Goal: Task Accomplishment & Management: Use online tool/utility

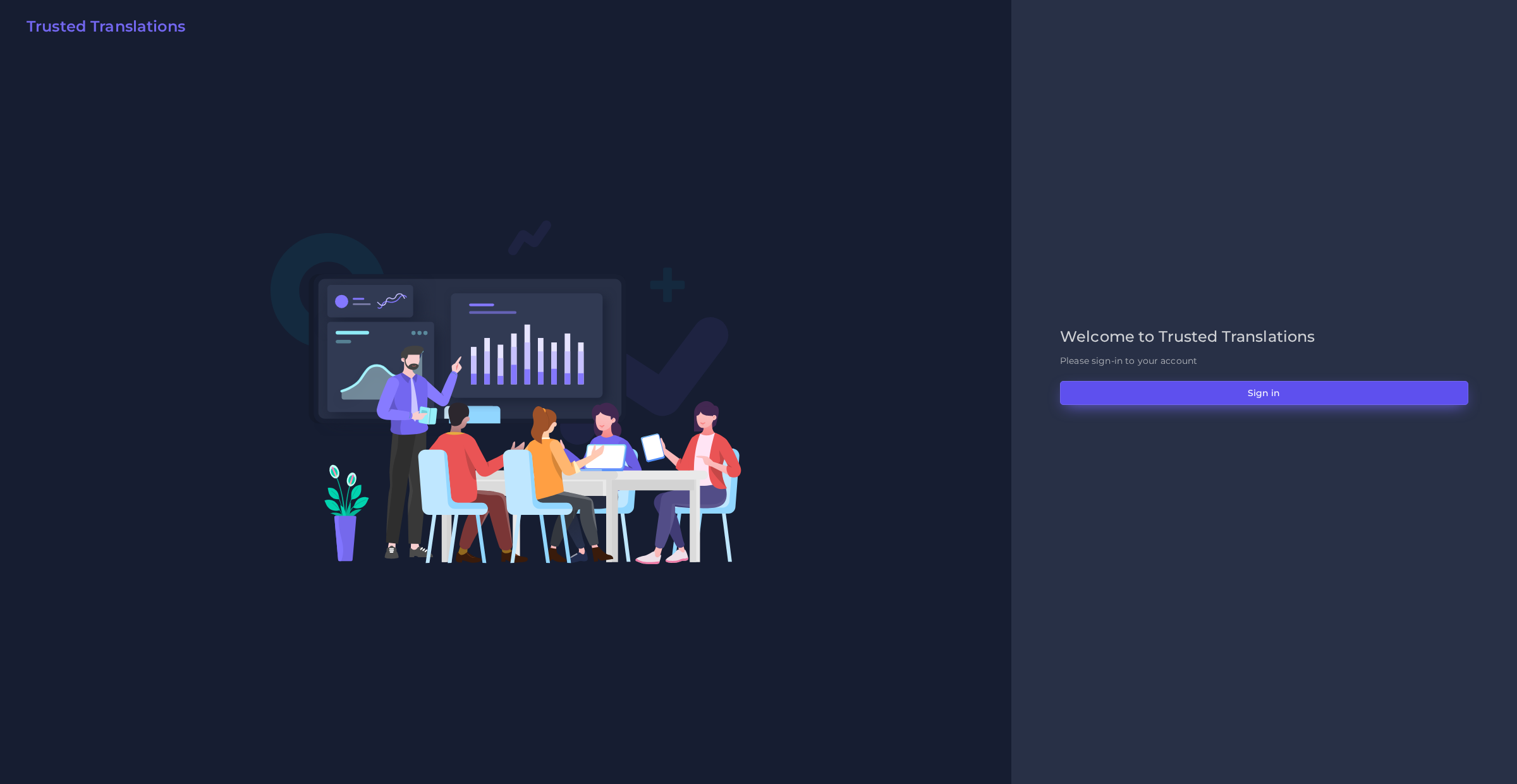
click at [1070, 403] on button "Sign in" at bounding box center [1264, 393] width 408 height 24
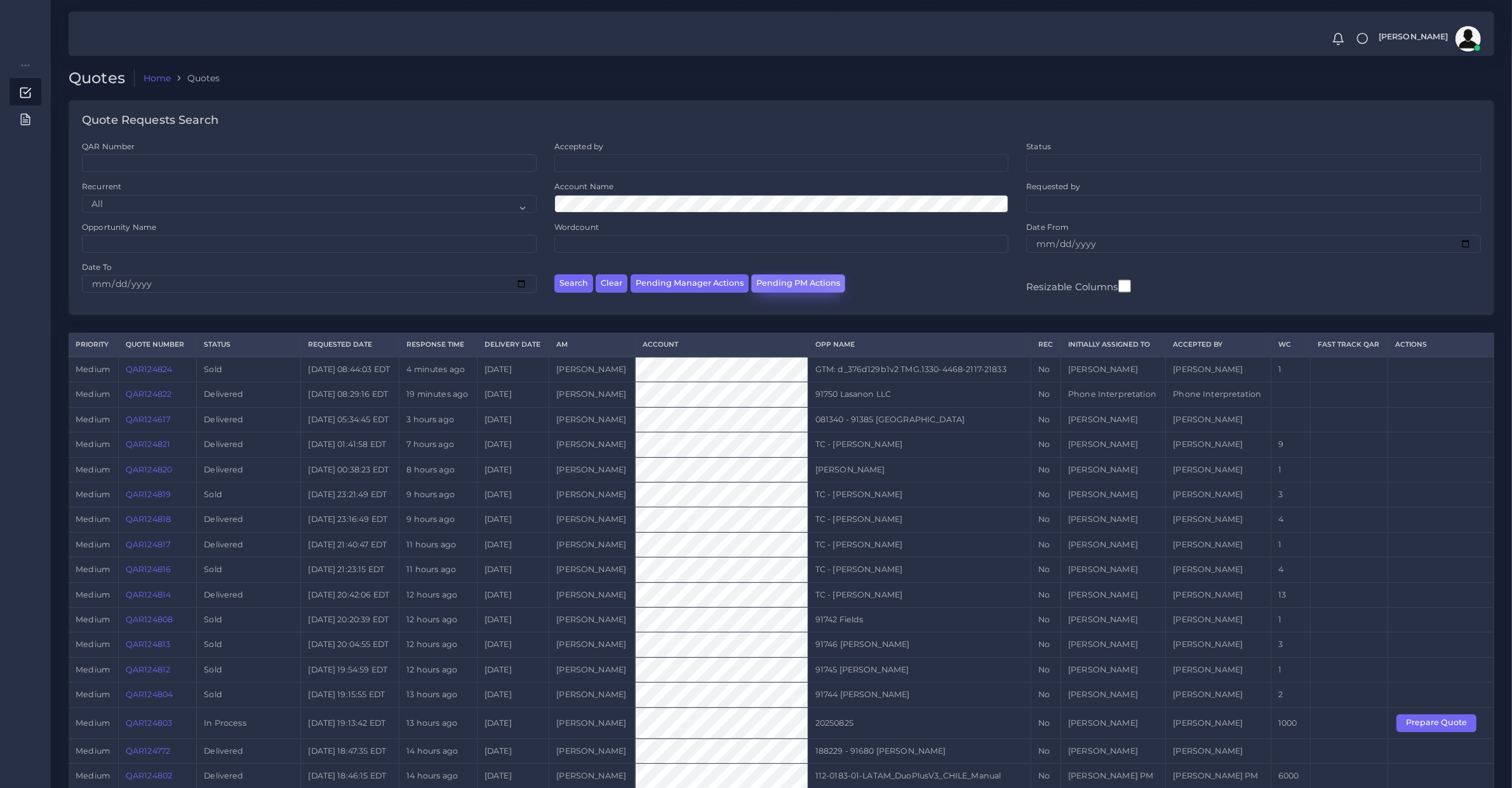
click at [783, 289] on button "Pending PM Actions" at bounding box center [798, 283] width 94 height 18
select select "awaiting_acceptance"
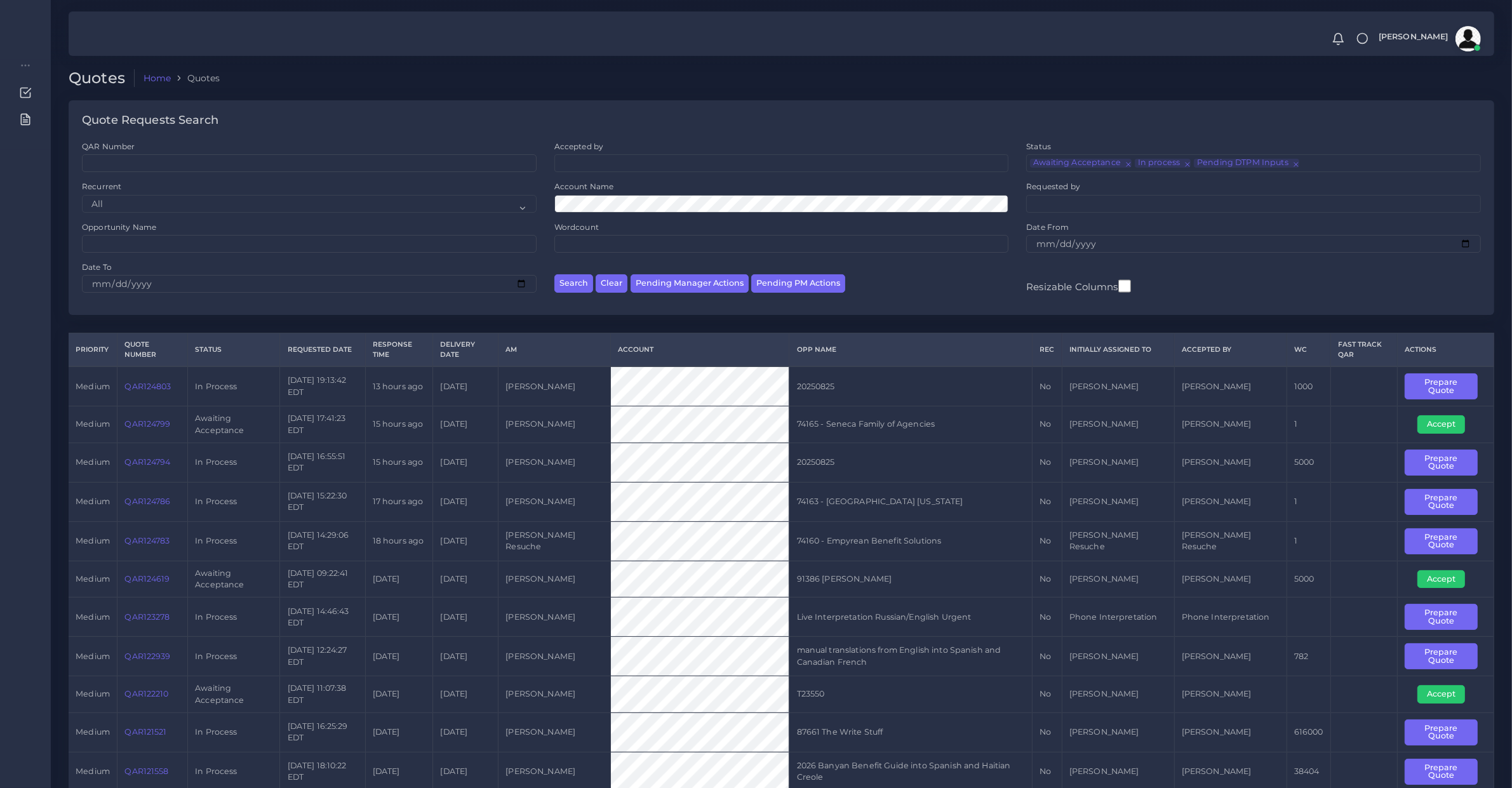
click at [1033, 493] on td "74163 - Nemours Children's Hospital Delaware" at bounding box center [911, 502] width 243 height 40
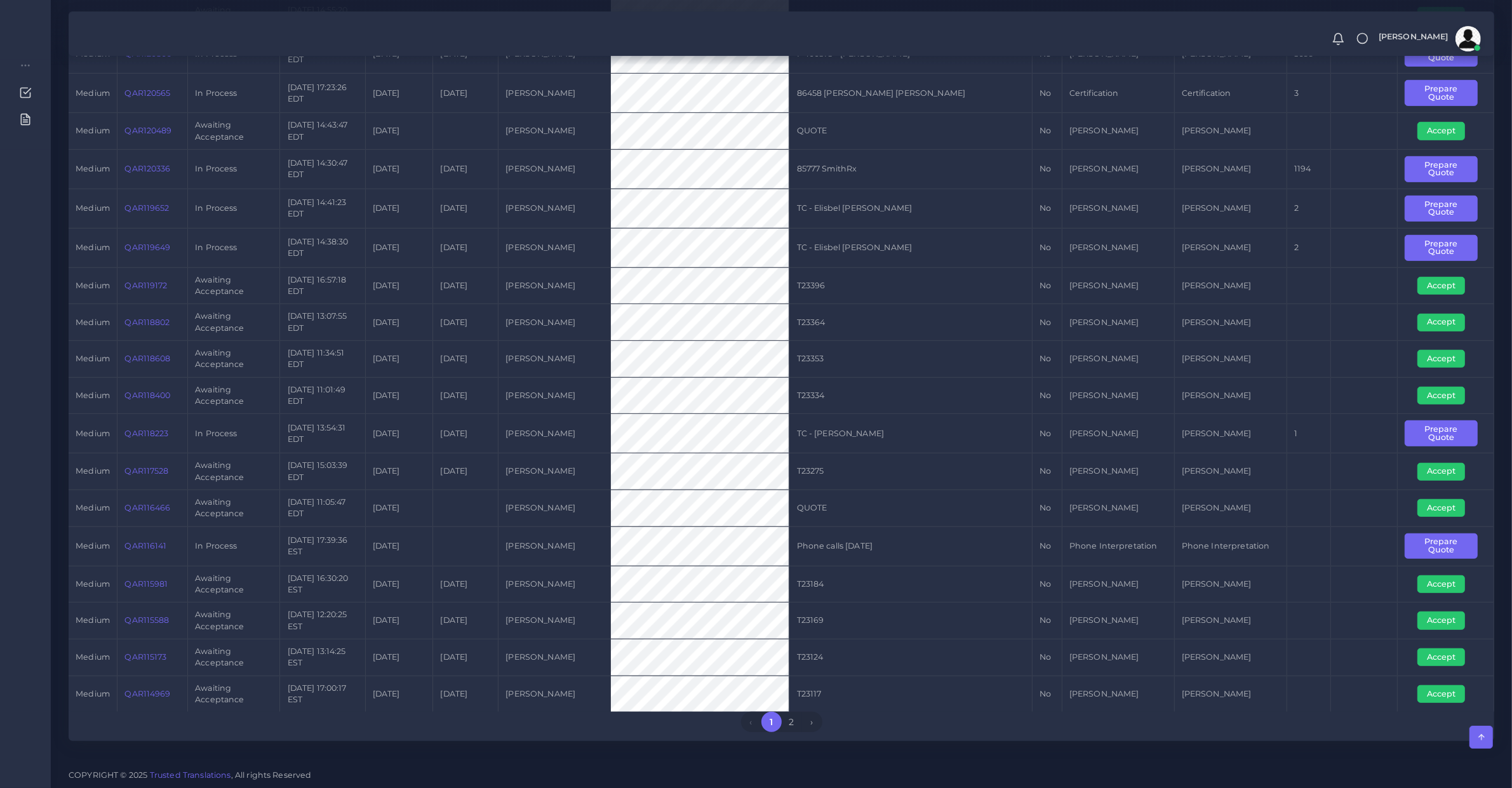
scroll to position [132, 0]
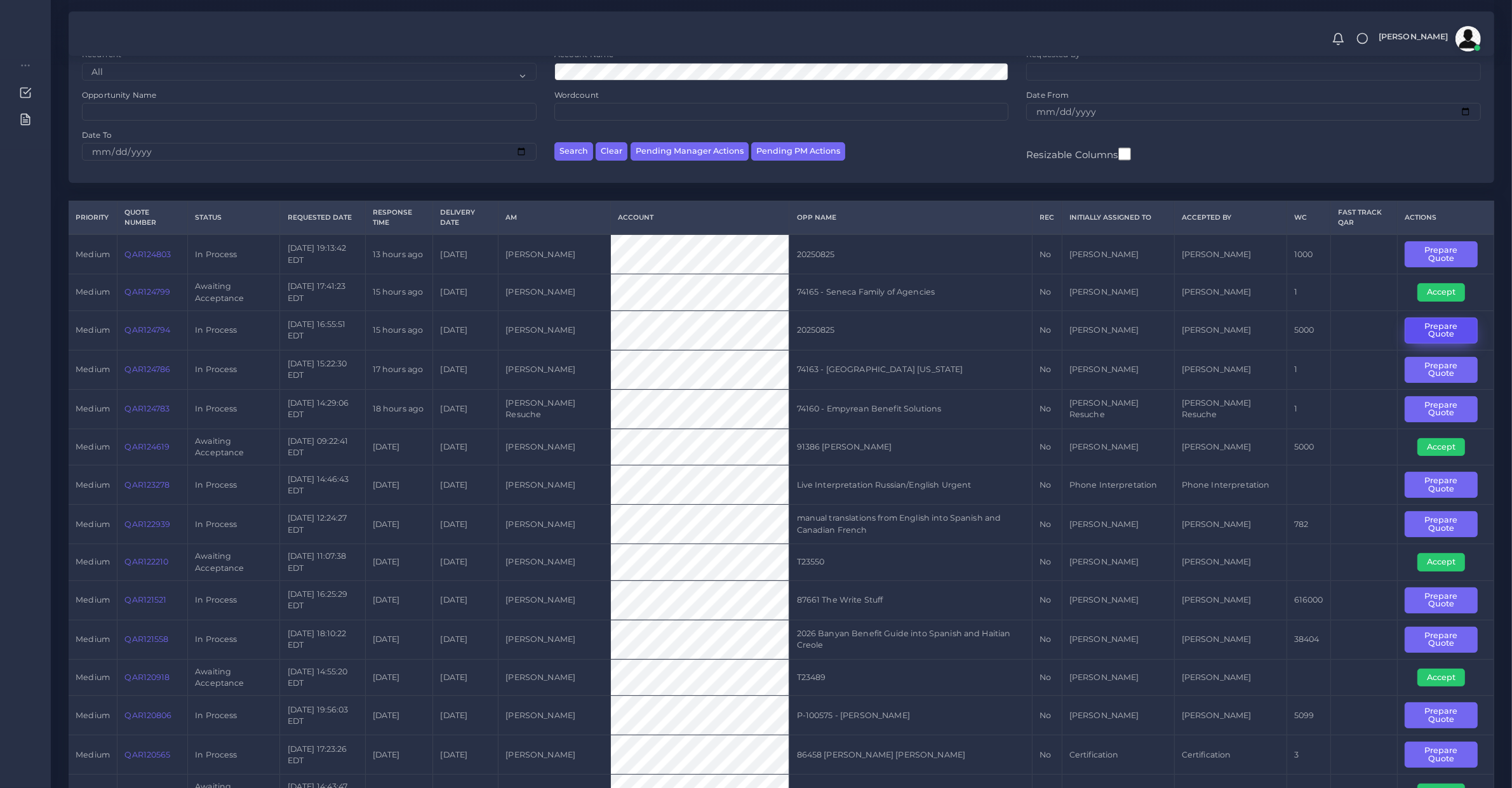
click at [1412, 330] on button "Prepare Quote" at bounding box center [1442, 330] width 73 height 26
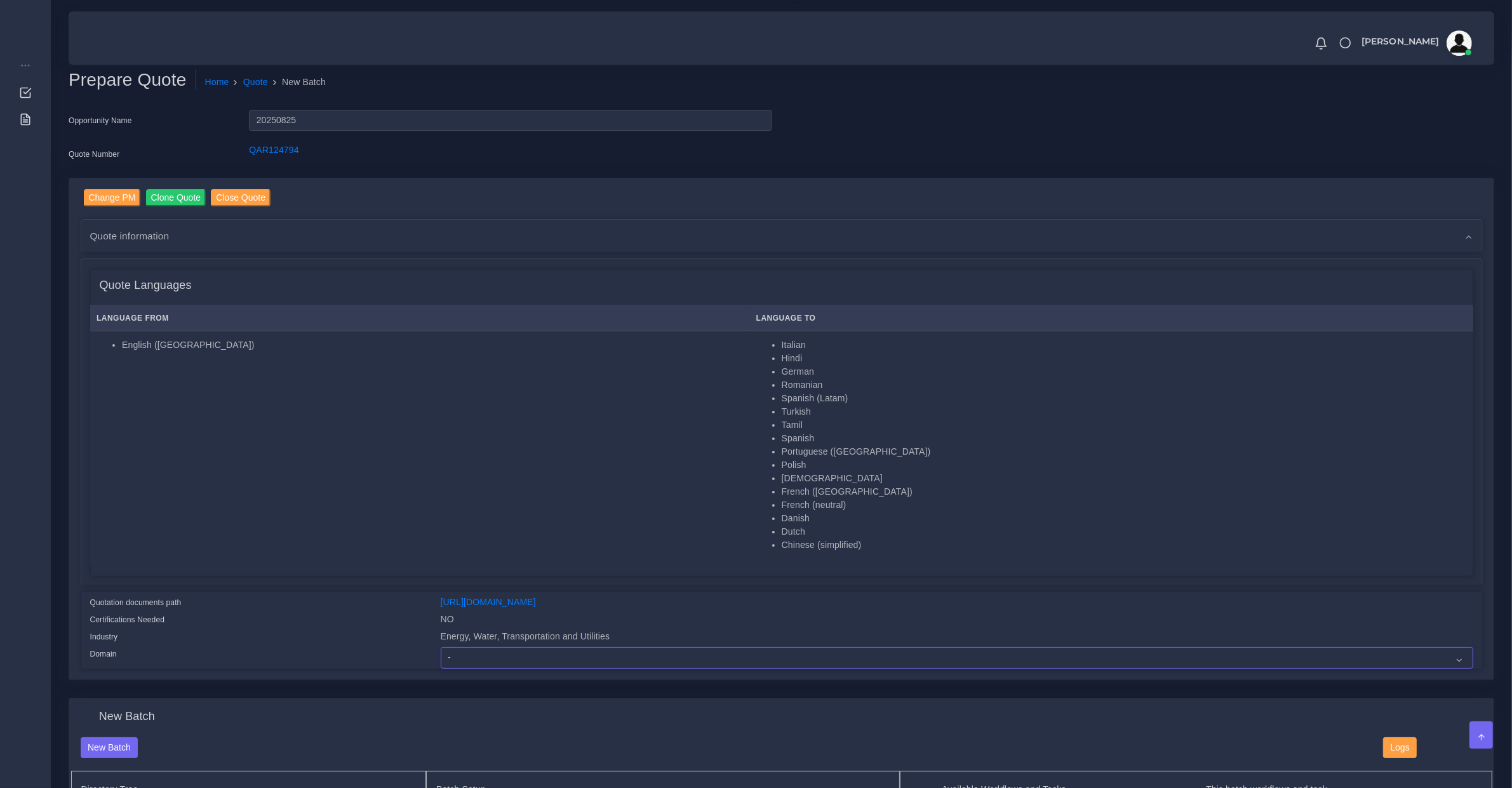
click at [456, 662] on select "- Advertising and Media Agriculture, Forestry and Fishing Architecture, Buildin…" at bounding box center [957, 658] width 1033 height 21
click at [441, 647] on select "- Advertising and Media Agriculture, Forestry and Fishing Architecture, Buildin…" at bounding box center [957, 658] width 1033 height 21
select select "Energy, Water, Transportation and Utilities"
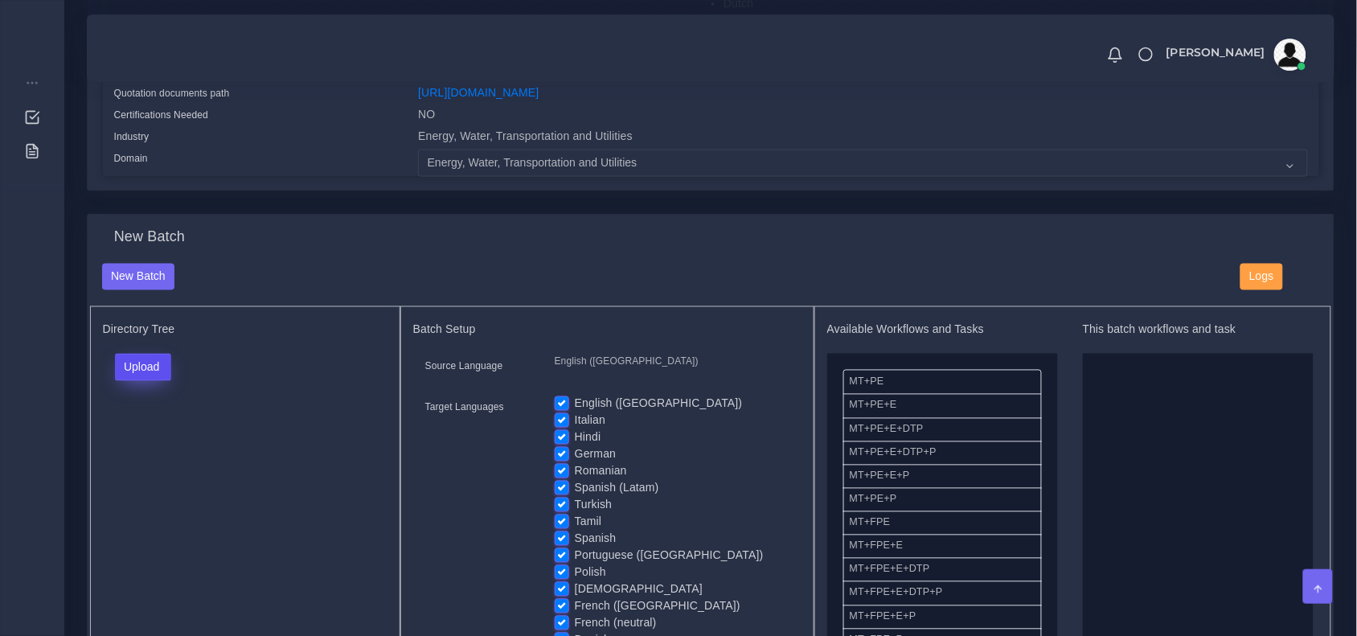
click at [143, 379] on button "Upload" at bounding box center [143, 367] width 57 height 27
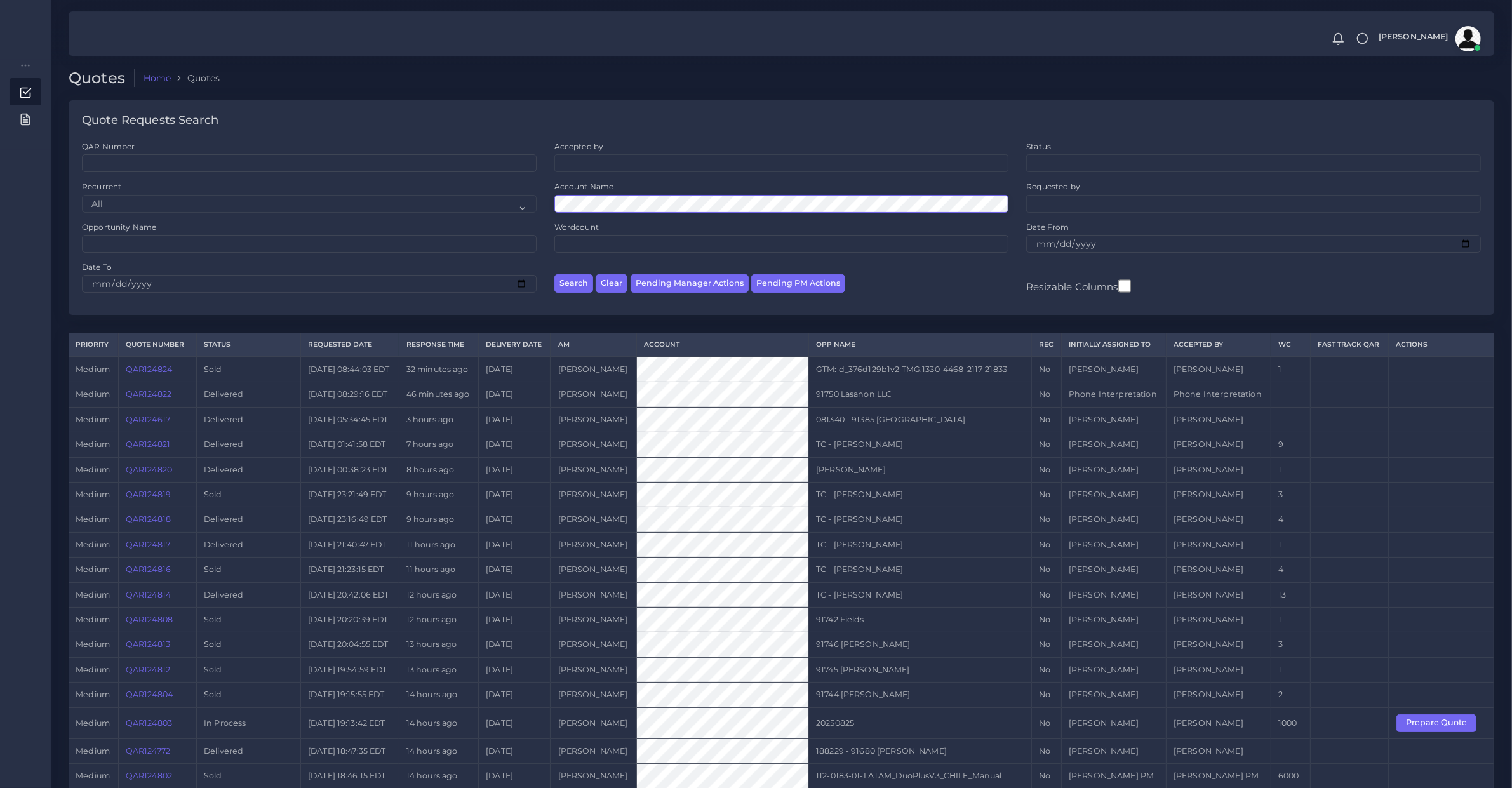
click at [555, 274] on button "Search" at bounding box center [574, 283] width 39 height 18
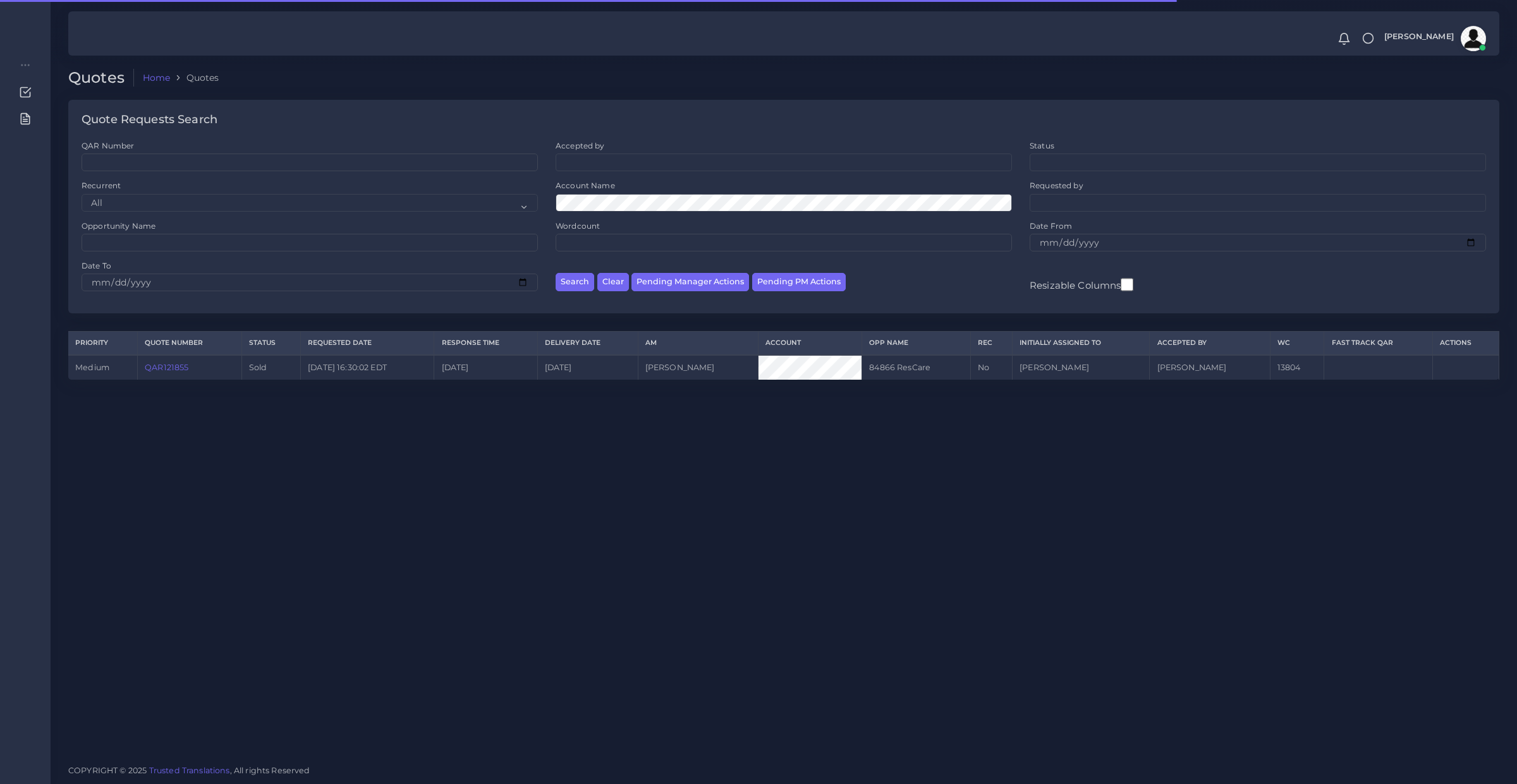
click at [179, 366] on link "QAR121855" at bounding box center [166, 367] width 43 height 9
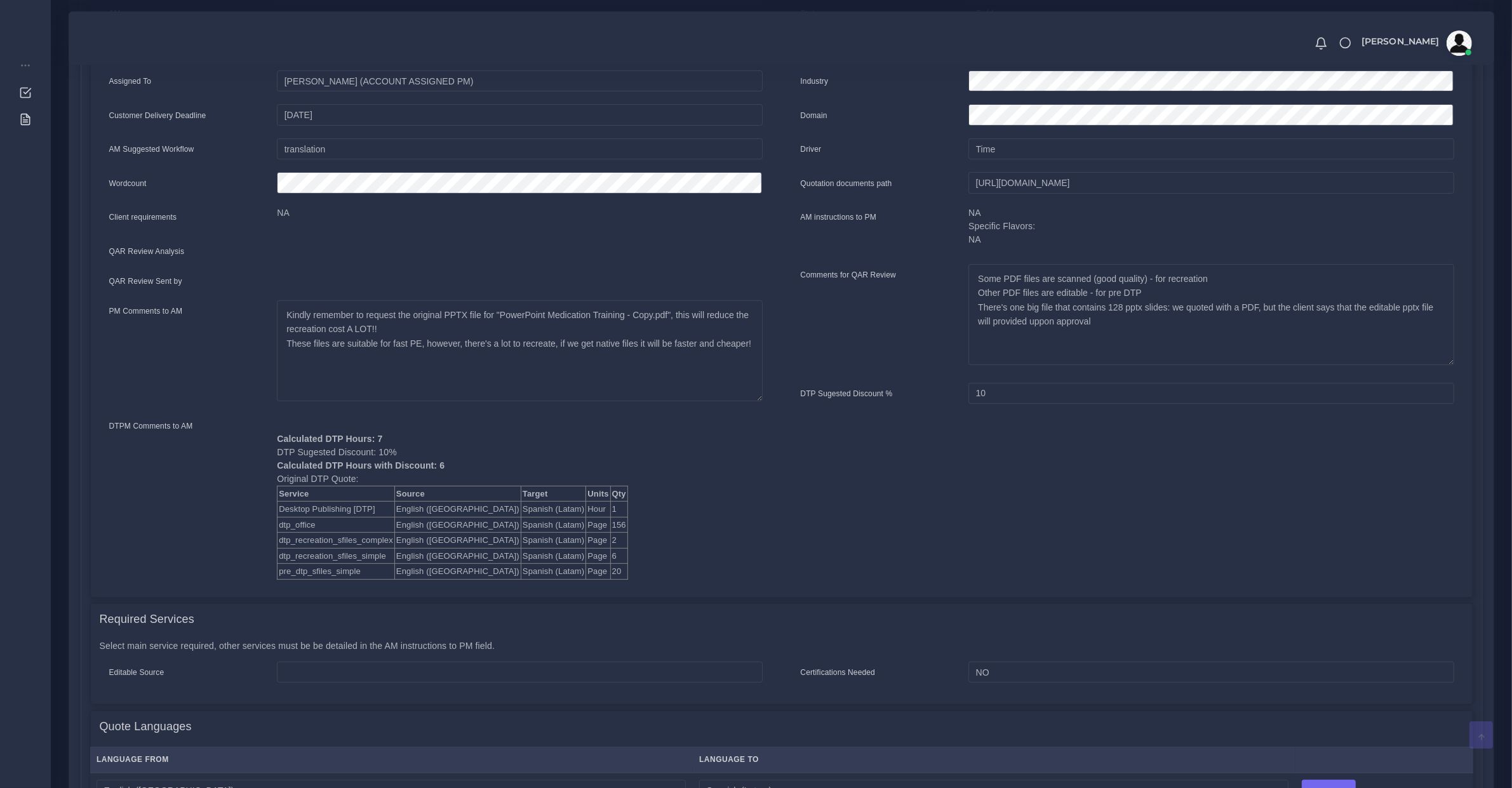
scroll to position [132, 0]
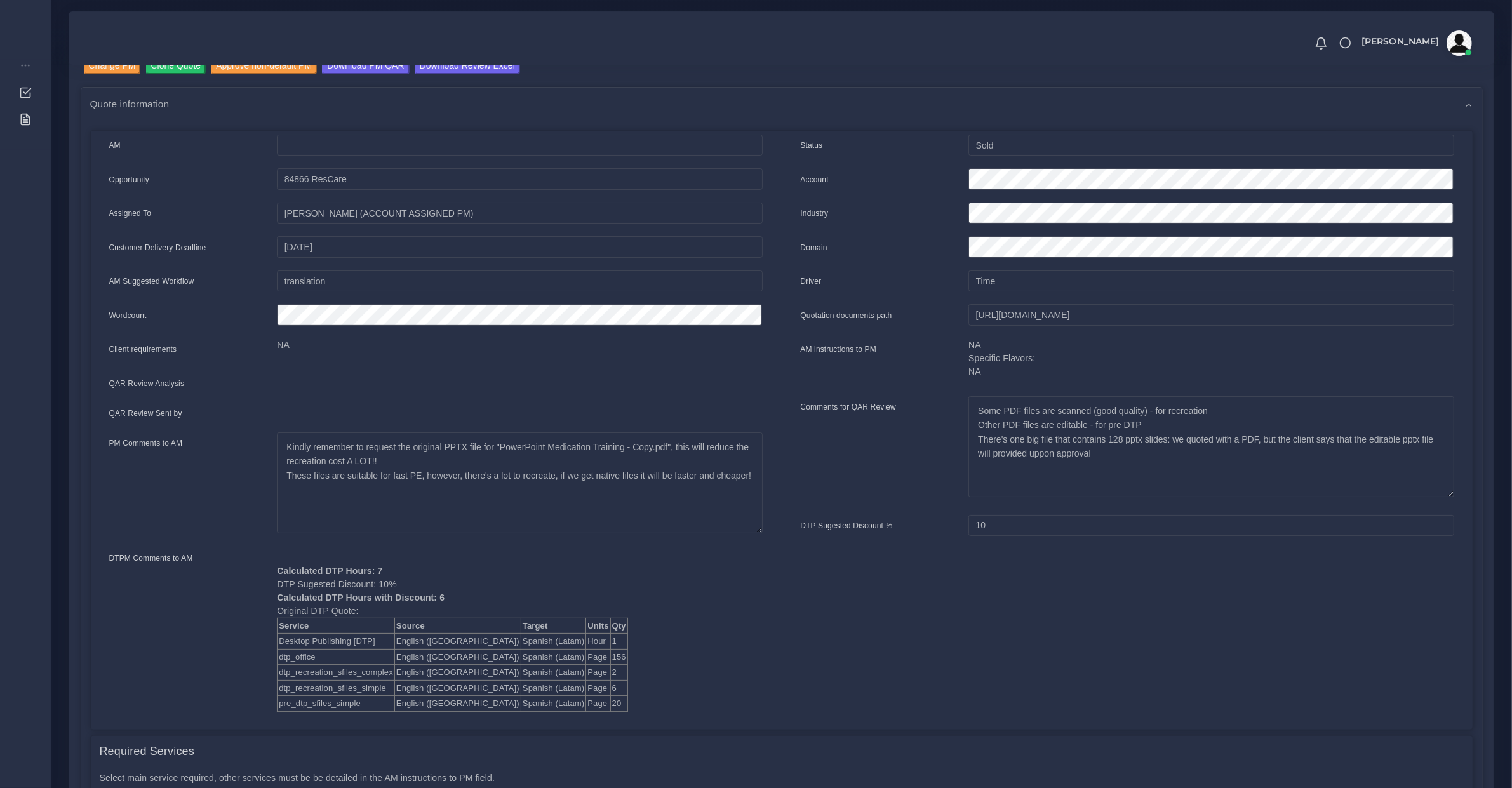
click at [432, 699] on td "English ([GEOGRAPHIC_DATA])" at bounding box center [458, 704] width 126 height 16
click at [432, 699] on td "English ([GEOGRAPHIC_DATA])" at bounding box center [458, 704] width 126 height 16
click at [179, 605] on div "DTPM Comments to AM" at bounding box center [183, 632] width 168 height 160
